Goal: Task Accomplishment & Management: Manage account settings

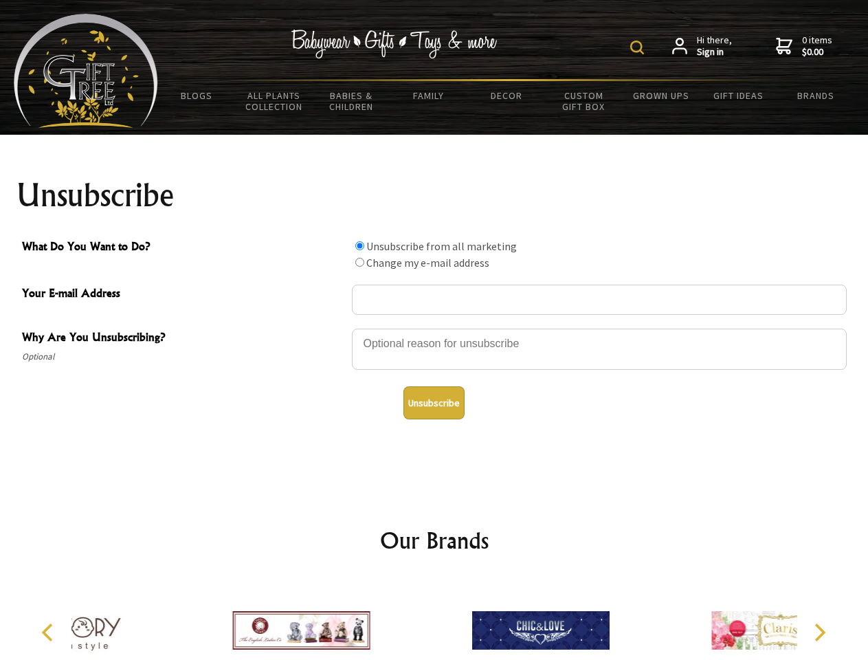
click at [639, 47] on img at bounding box center [637, 48] width 14 height 14
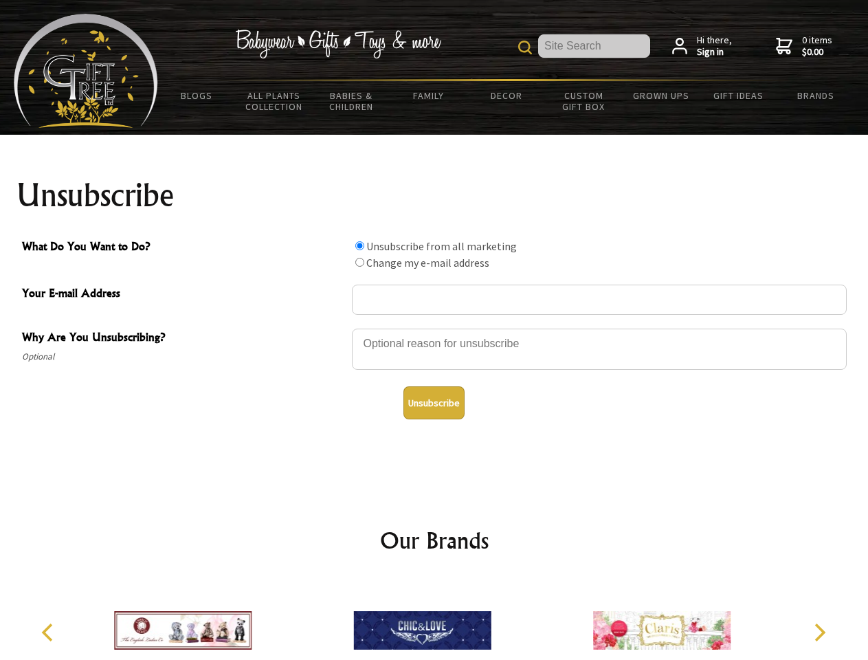
click at [434, 328] on div at bounding box center [599, 351] width 495 height 48
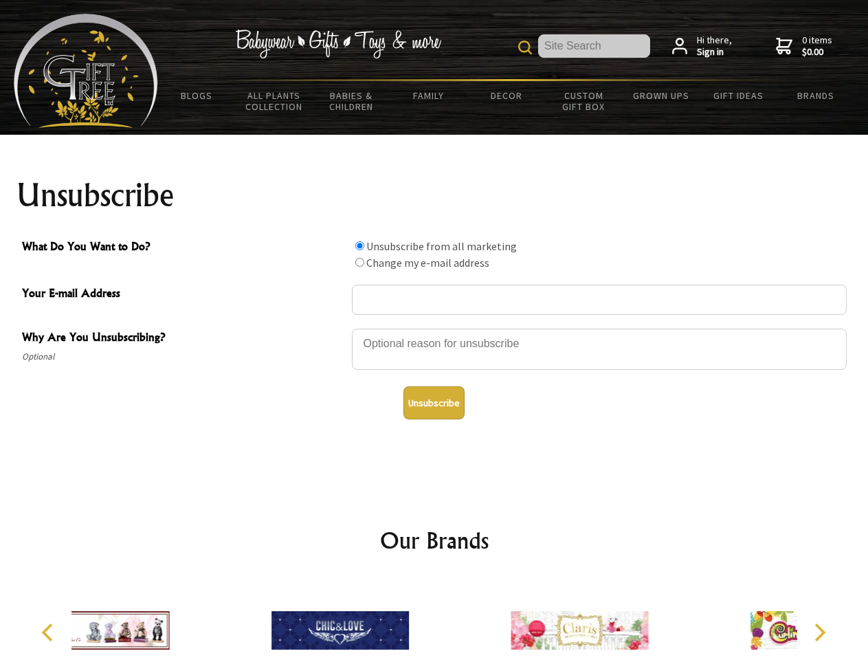
click at [359, 245] on input "What Do You Want to Do?" at bounding box center [359, 245] width 9 height 9
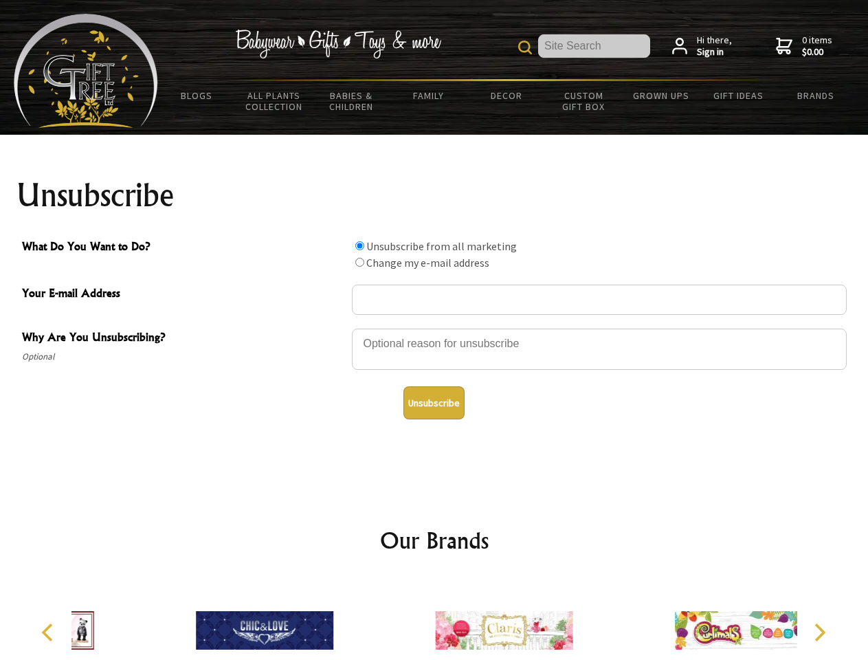
click at [359, 262] on input "What Do You Want to Do?" at bounding box center [359, 262] width 9 height 9
radio input "true"
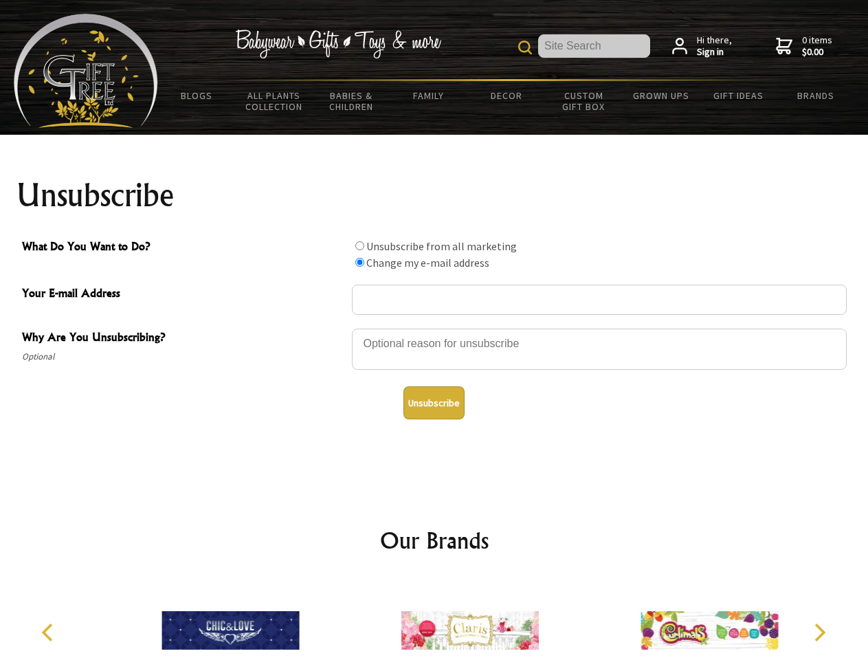
click at [434, 403] on button "Unsubscribe" at bounding box center [433, 402] width 61 height 33
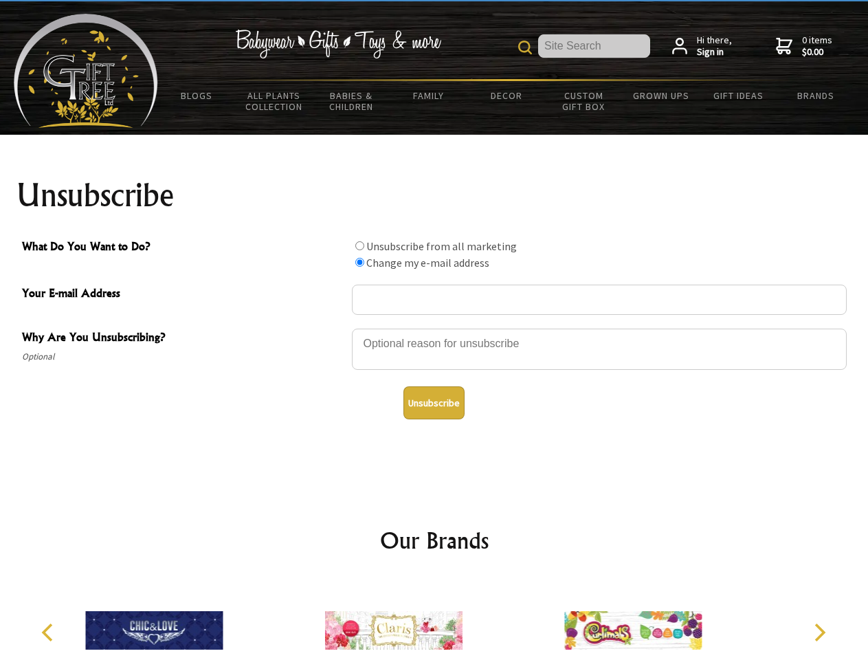
click at [434, 619] on div at bounding box center [393, 632] width 239 height 107
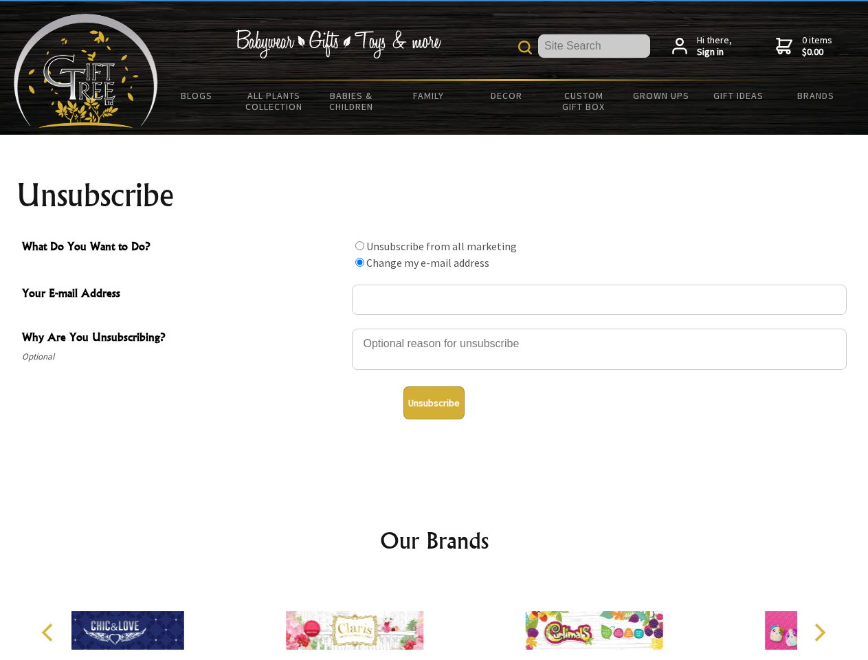
click at [49, 632] on icon "Previous" at bounding box center [49, 632] width 18 height 18
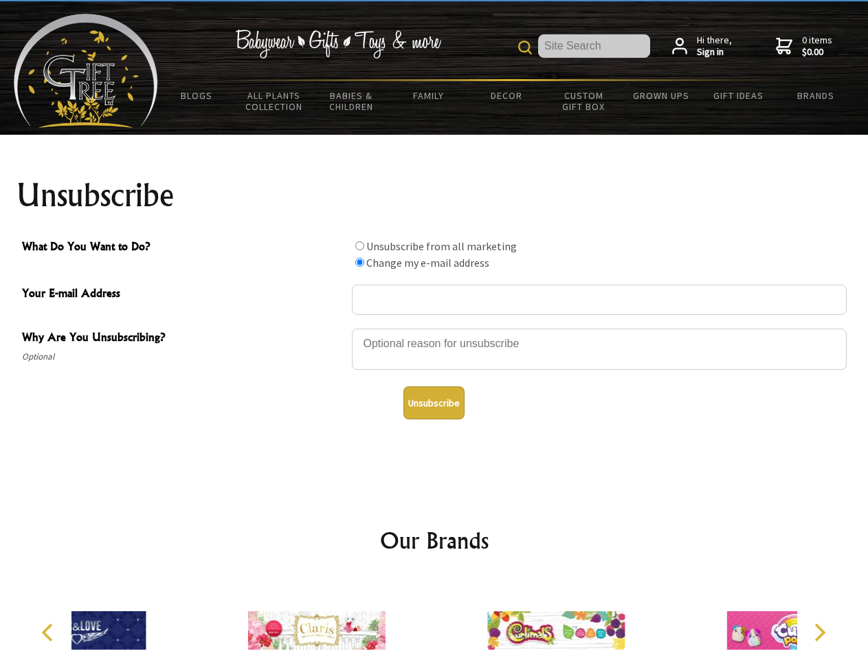
click at [819, 632] on icon "Next" at bounding box center [819, 632] width 18 height 18
